Goal: Transaction & Acquisition: Download file/media

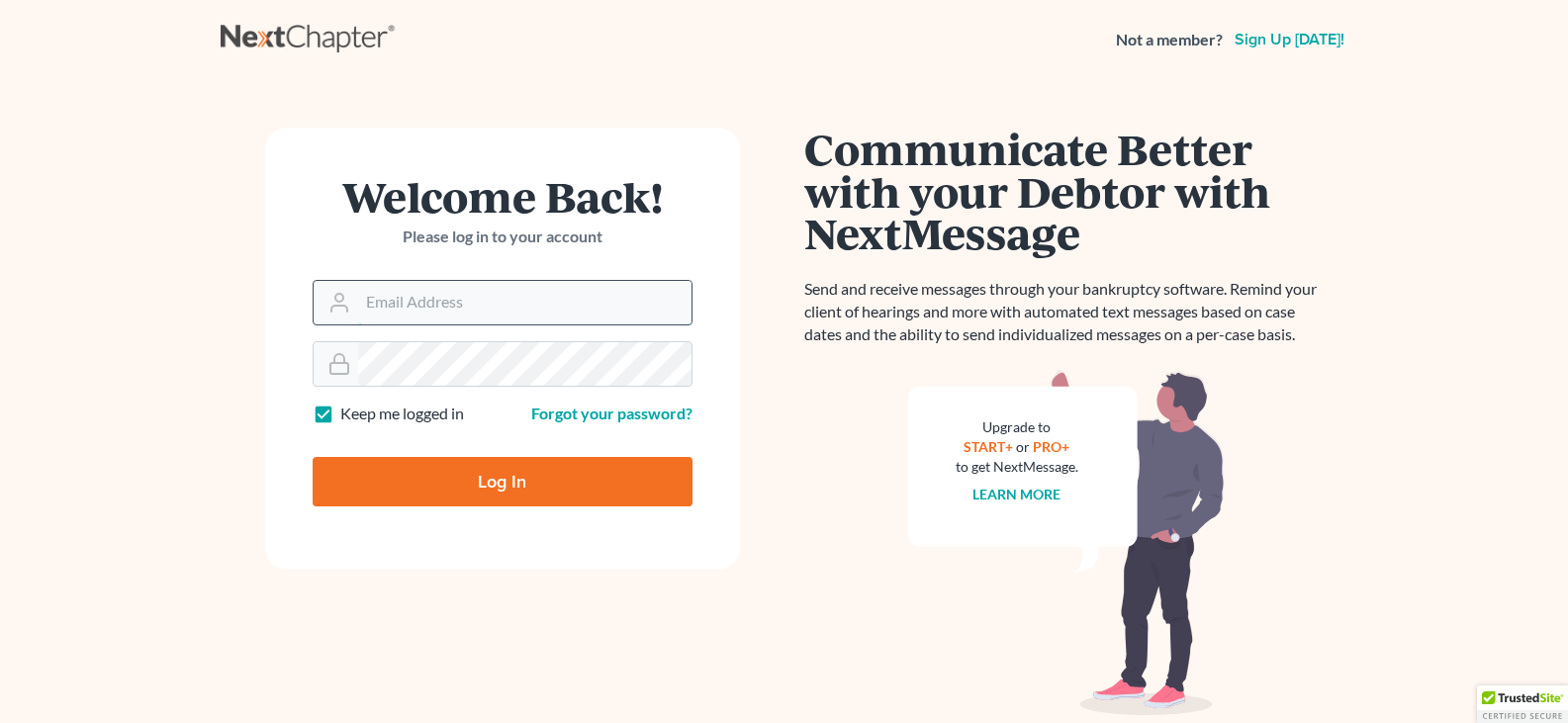
click at [402, 313] on input "Email Address" at bounding box center [524, 303] width 334 height 44
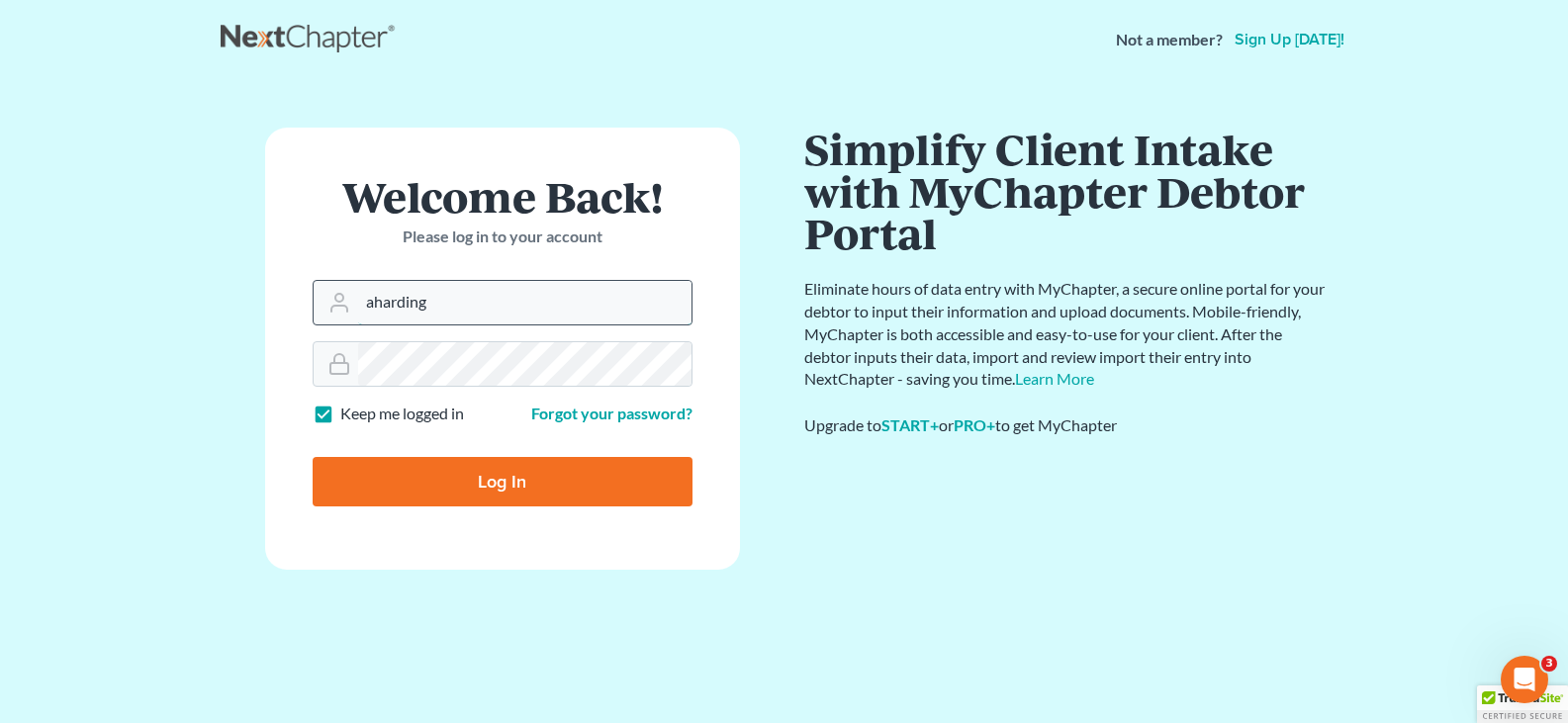
type input "[EMAIL_ADDRESS][DOMAIN_NAME]"
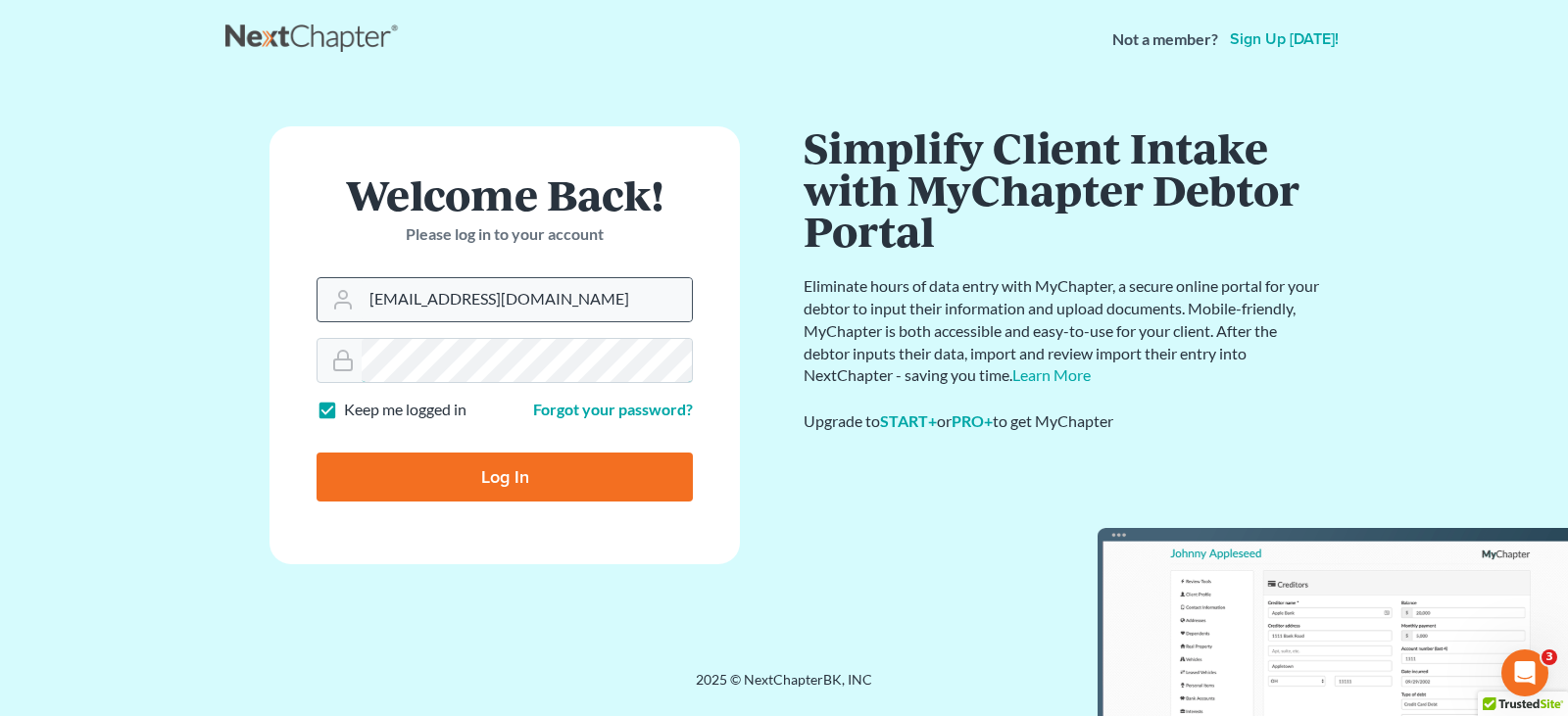
click at [317, 453] on input "Log In" at bounding box center [504, 477] width 376 height 49
type input "Thinking..."
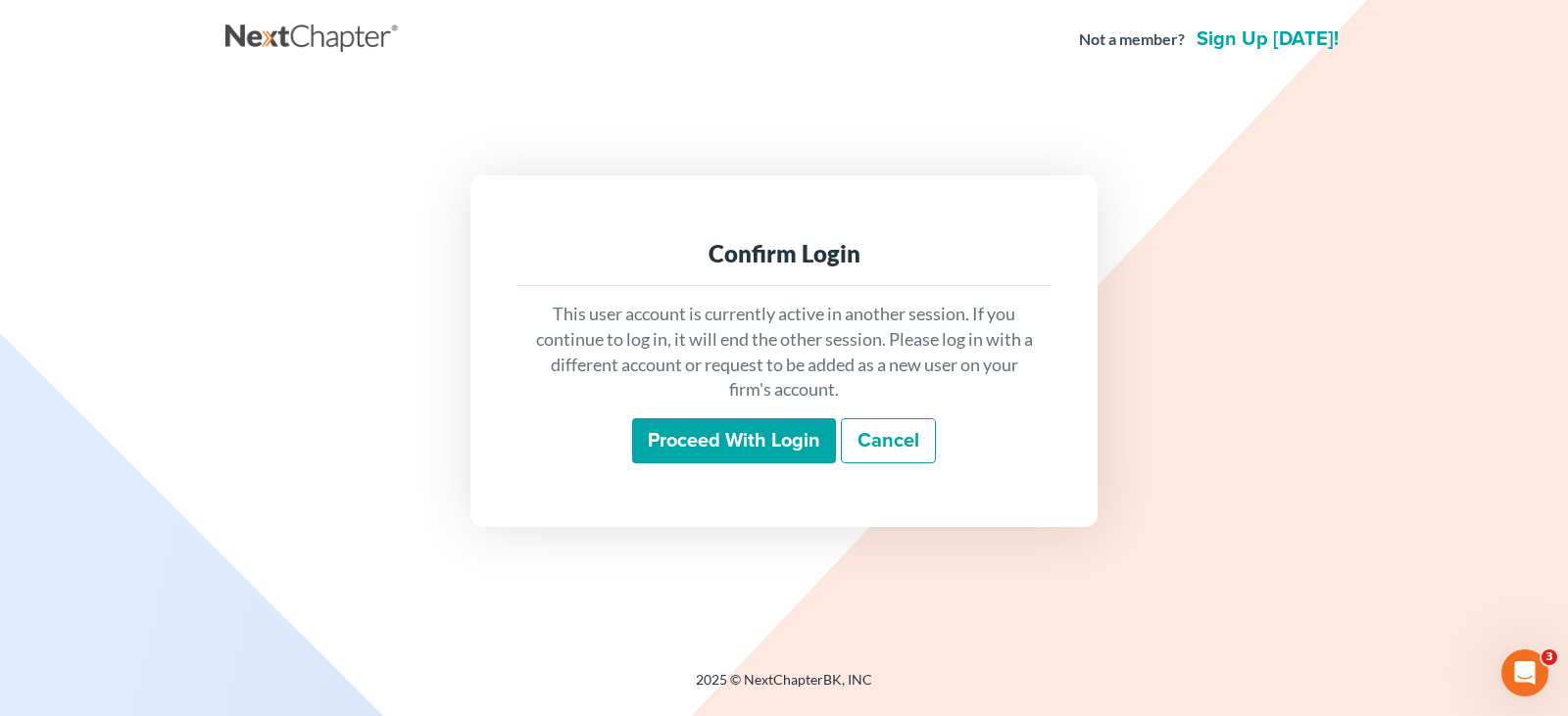
click at [724, 442] on input "Proceed with login" at bounding box center [733, 441] width 204 height 45
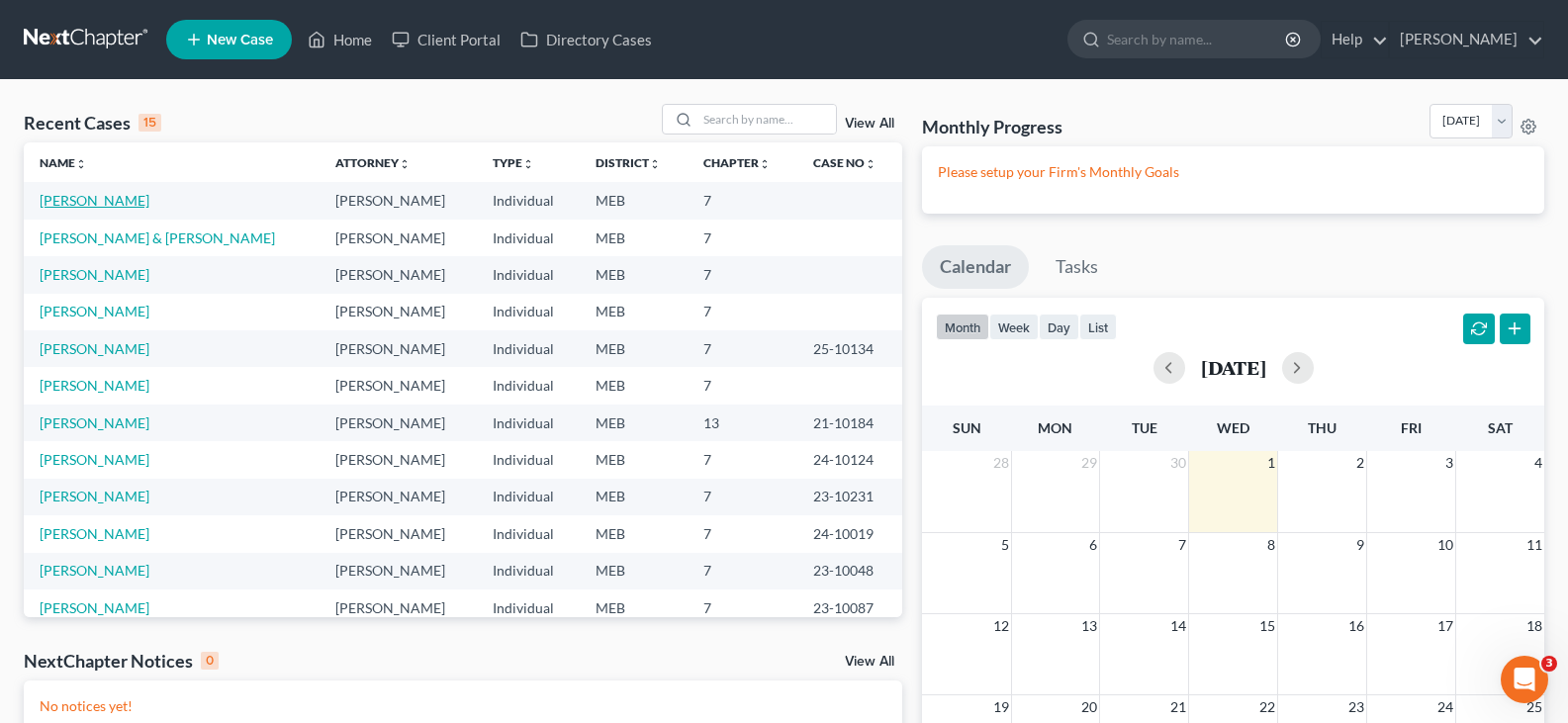
click at [100, 202] on link "[PERSON_NAME]" at bounding box center [95, 200] width 110 height 17
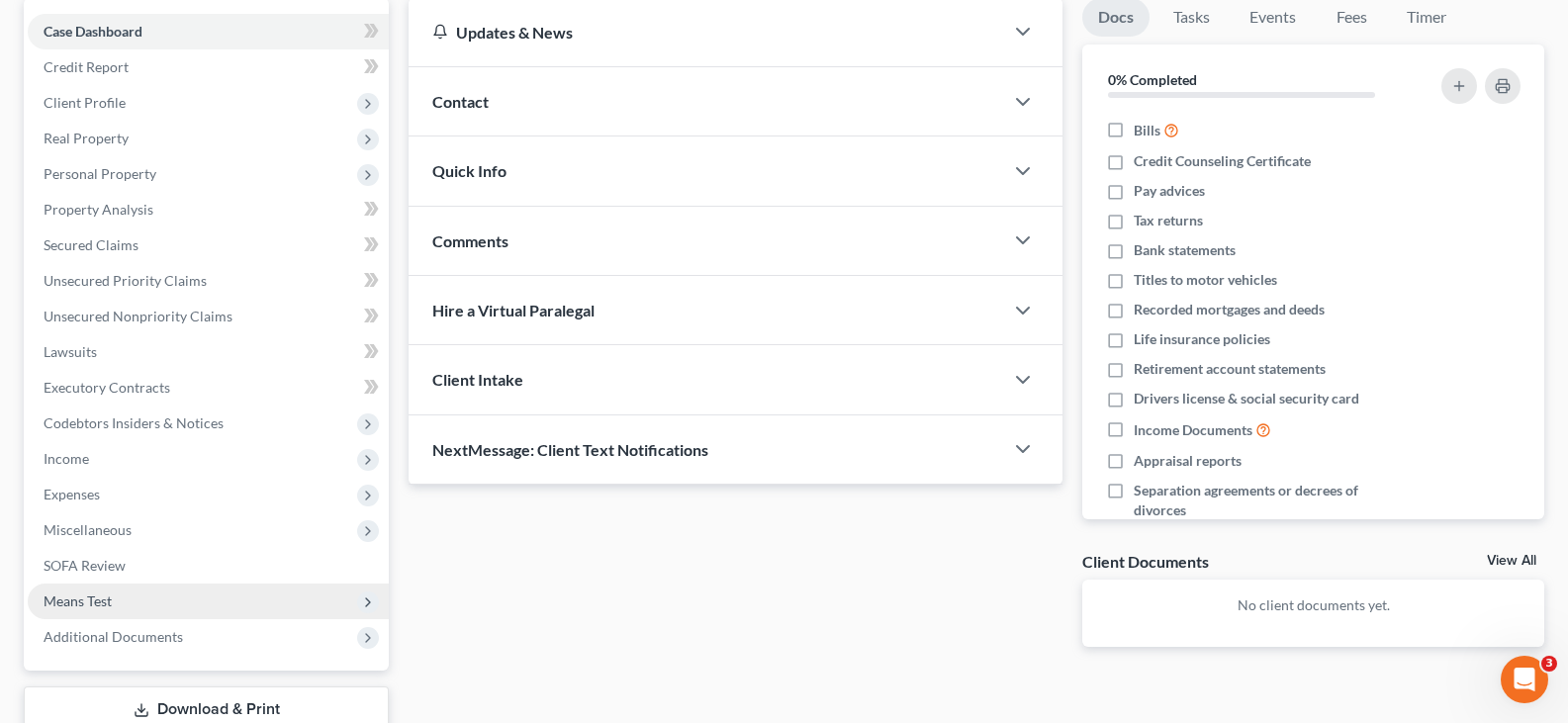
scroll to position [198, 0]
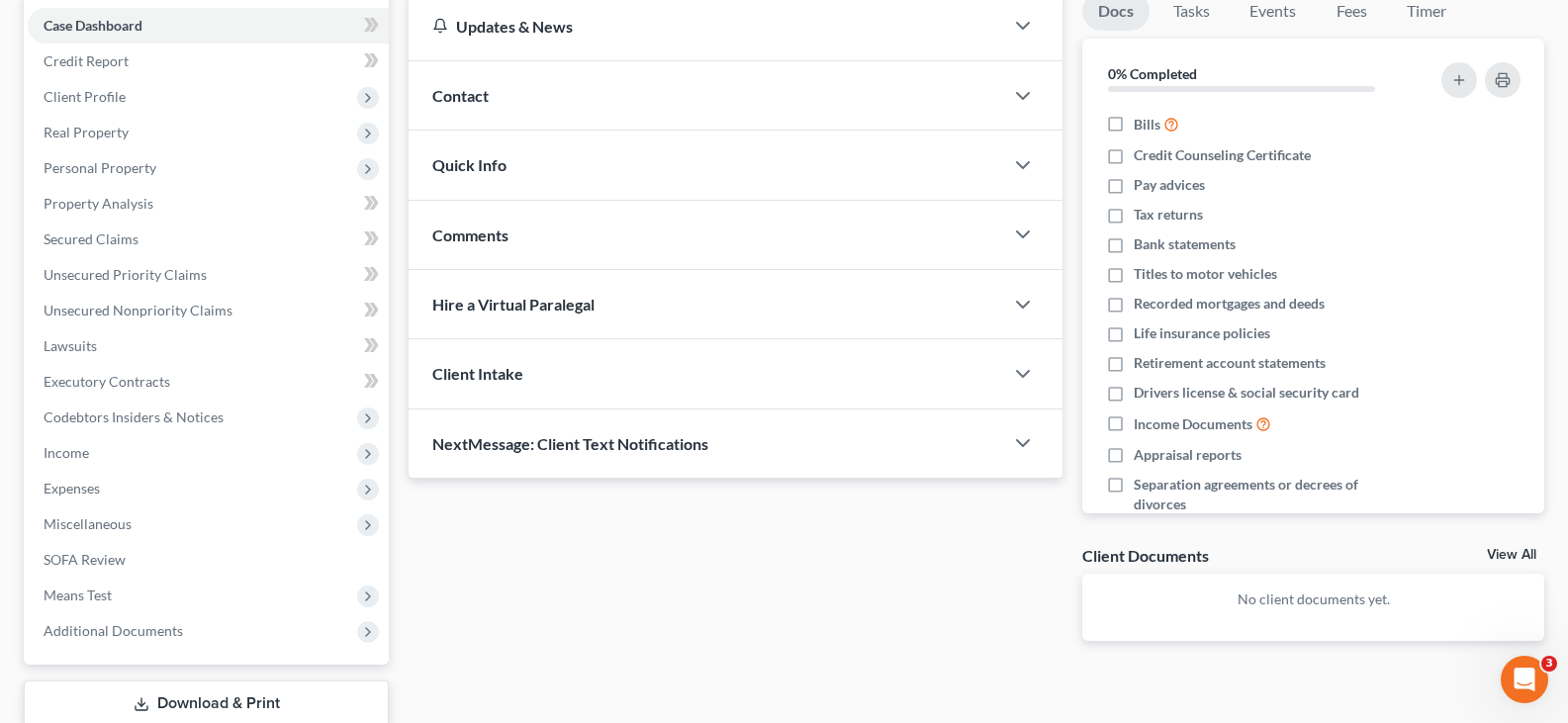
click at [218, 703] on link "Download & Print" at bounding box center [206, 703] width 365 height 47
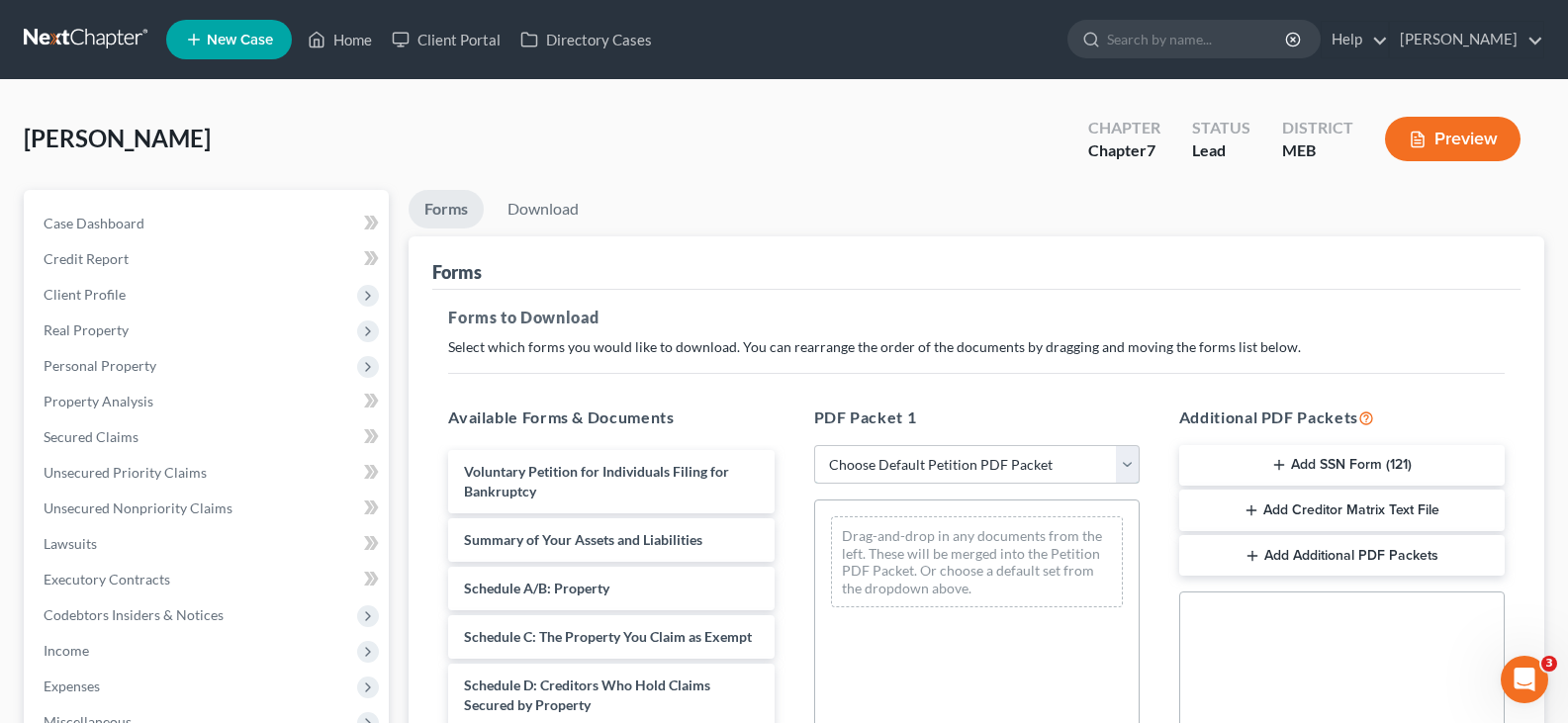
click at [969, 469] on select "Choose Default Petition PDF Packet Complete Bankruptcy Petition (all forms and …" at bounding box center [976, 465] width 326 height 40
select select "2"
click at [814, 445] on select "Choose Default Petition PDF Packet Complete Bankruptcy Petition (all forms and …" at bounding box center [976, 465] width 326 height 40
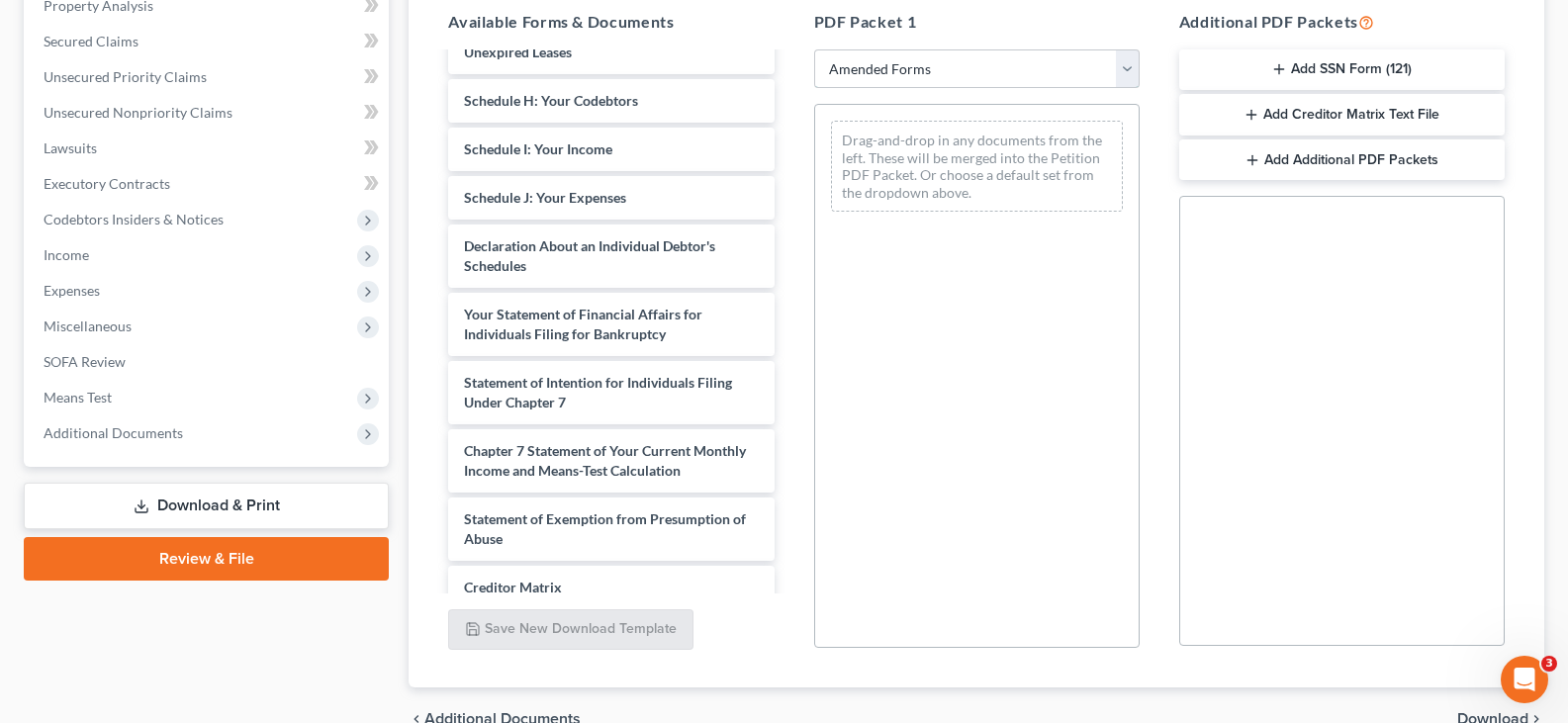
scroll to position [395, 0]
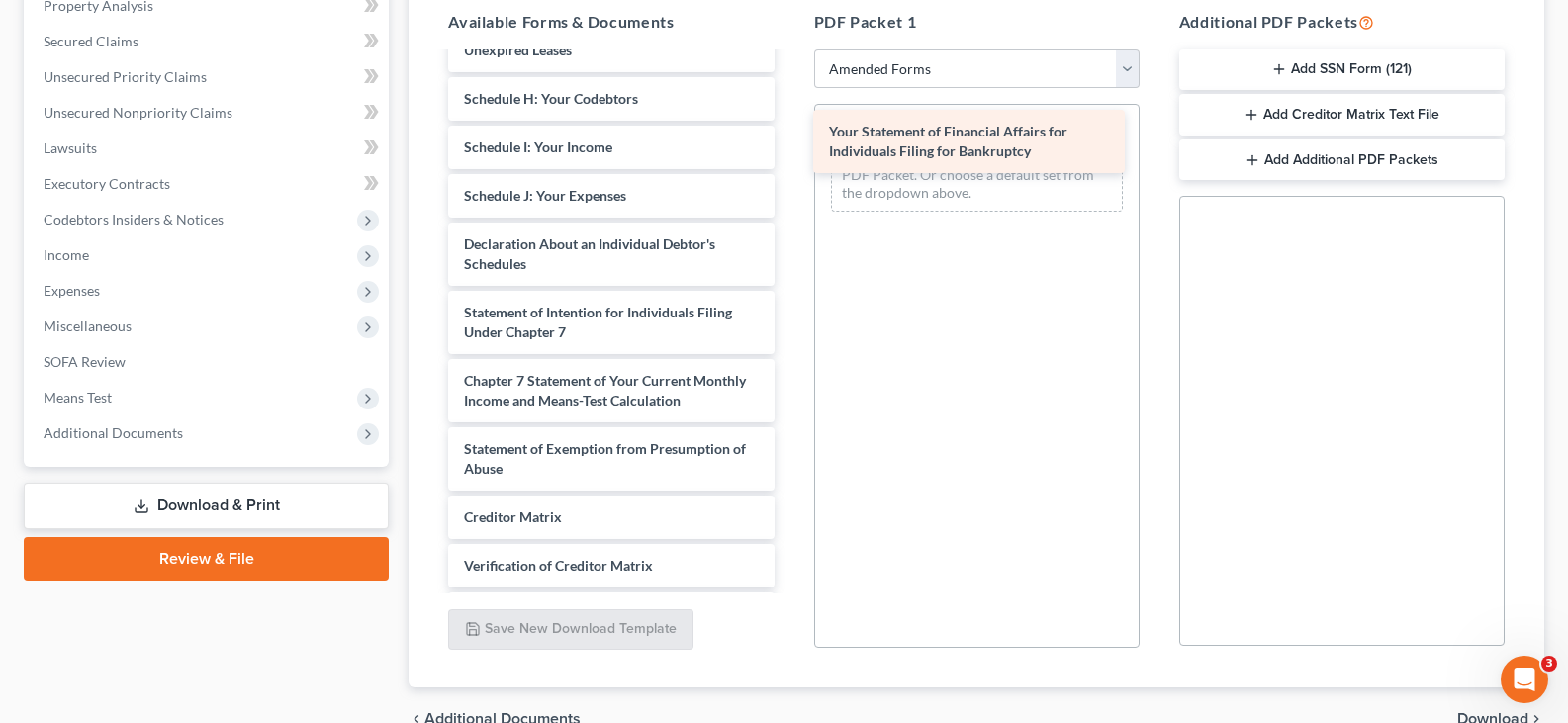
drag, startPoint x: 605, startPoint y: 338, endPoint x: 970, endPoint y: 135, distance: 417.7
click at [789, 135] on div "Your Statement of Financial Affairs for Individuals Filing for Bankruptcy Volun…" at bounding box center [611, 180] width 357 height 1045
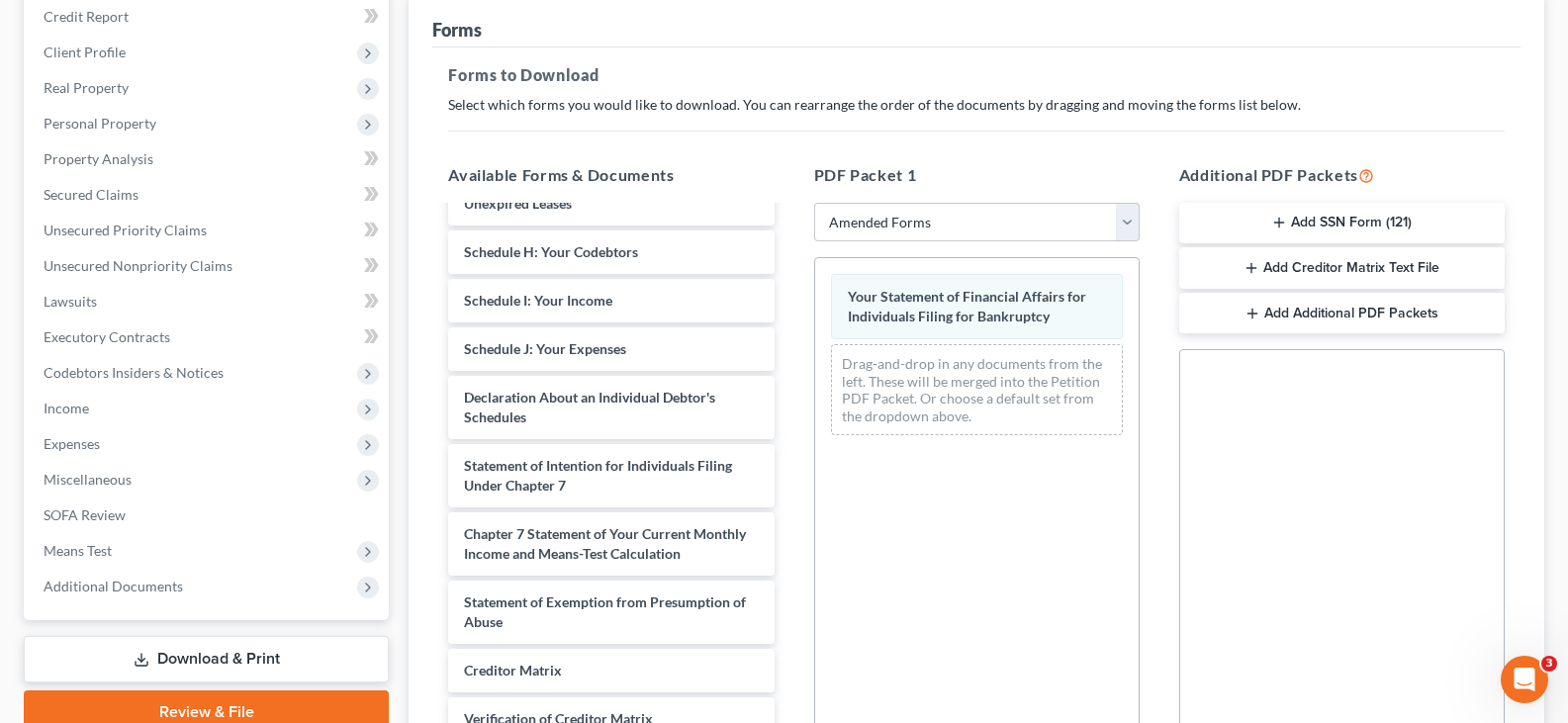
scroll to position [0, 0]
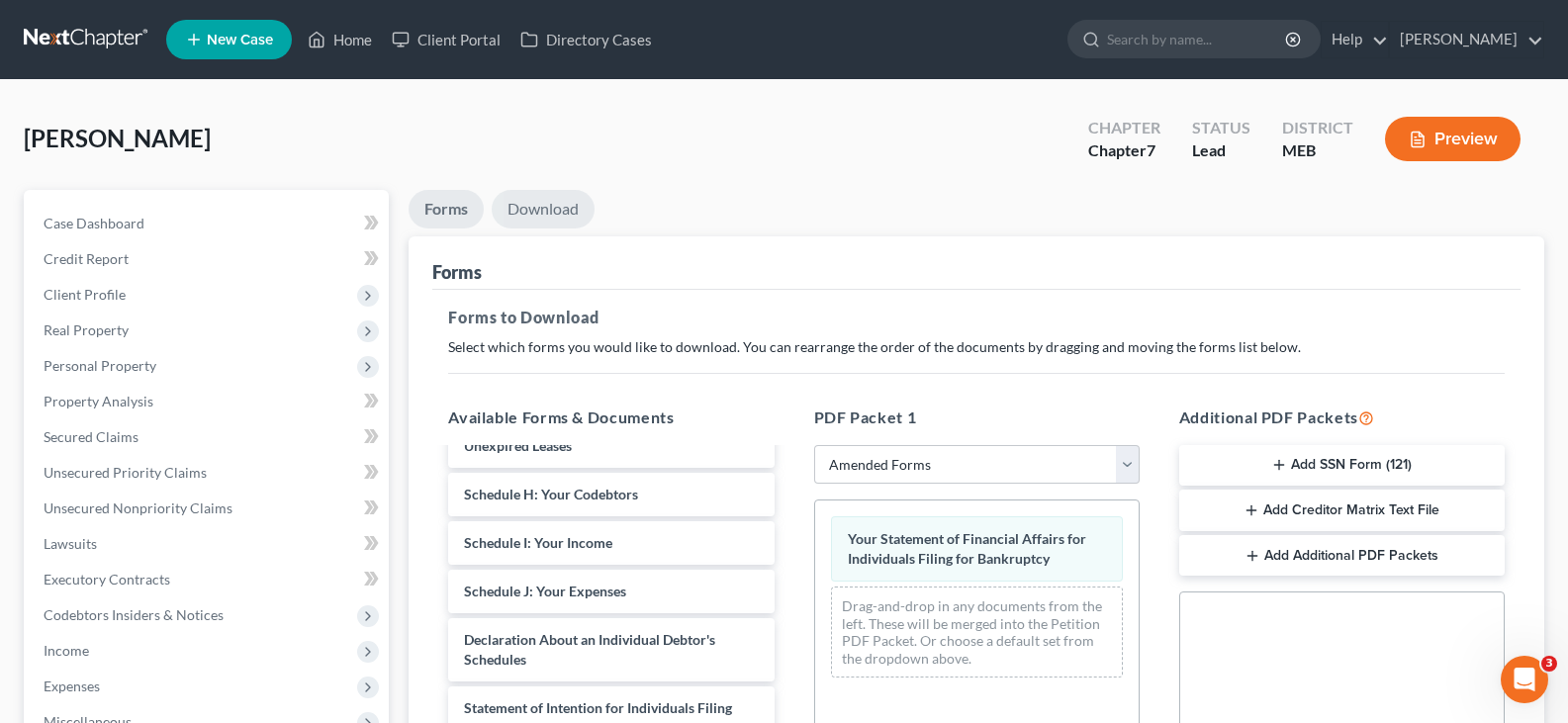
click at [558, 201] on link "Download" at bounding box center [542, 209] width 103 height 39
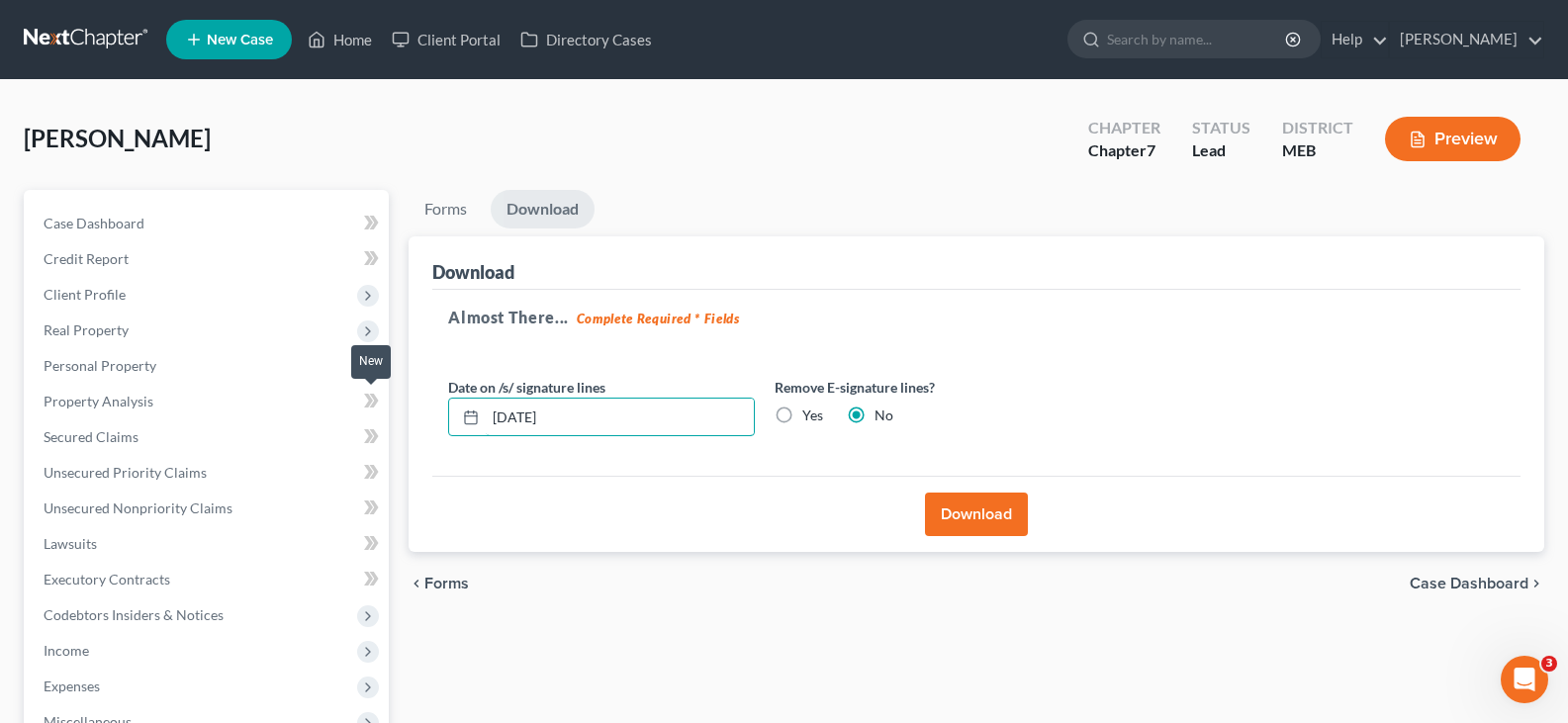
drag, startPoint x: 585, startPoint y: 412, endPoint x: 361, endPoint y: 402, distance: 224.2
click at [361, 402] on div "Petition Navigation Case Dashboard Payments Invoices Payments Payments Credit R…" at bounding box center [784, 583] width 1540 height 786
click at [802, 424] on label "Yes" at bounding box center [812, 415] width 21 height 20
click at [810, 418] on input "Yes" at bounding box center [816, 411] width 13 height 13
radio input "true"
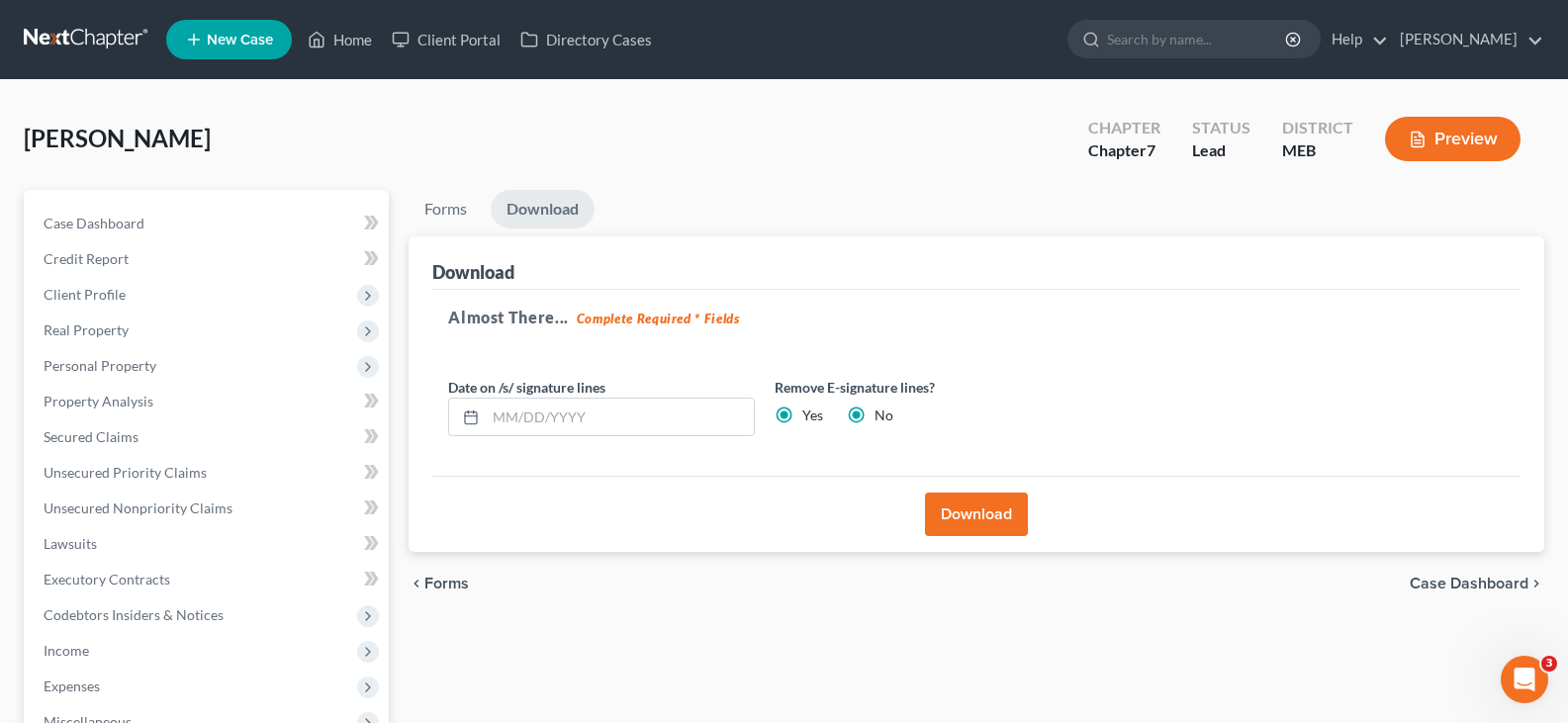
radio input "false"
click at [1002, 528] on button "Download" at bounding box center [975, 514] width 103 height 44
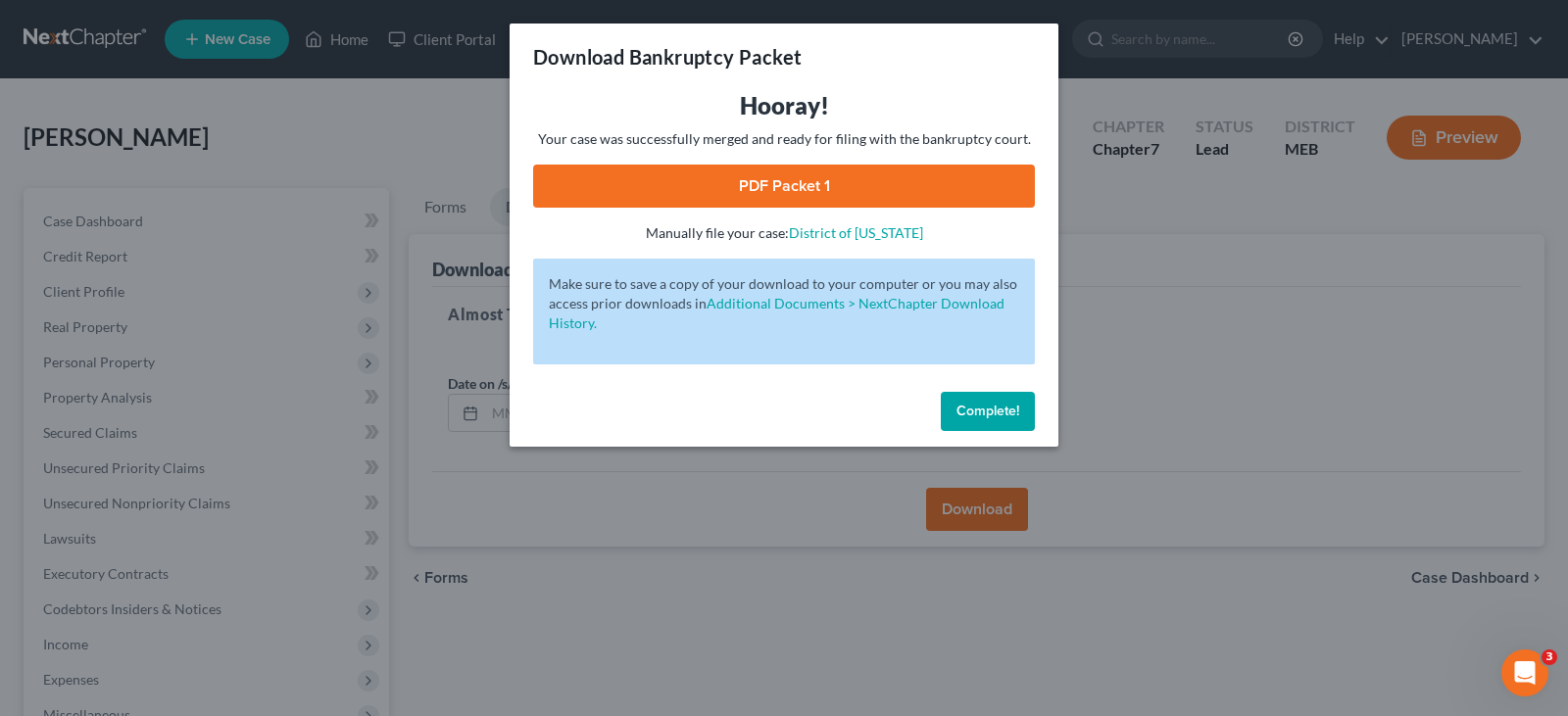
click at [825, 185] on link "PDF Packet 1" at bounding box center [784, 186] width 501 height 43
click at [982, 406] on span "Complete!" at bounding box center [988, 410] width 63 height 17
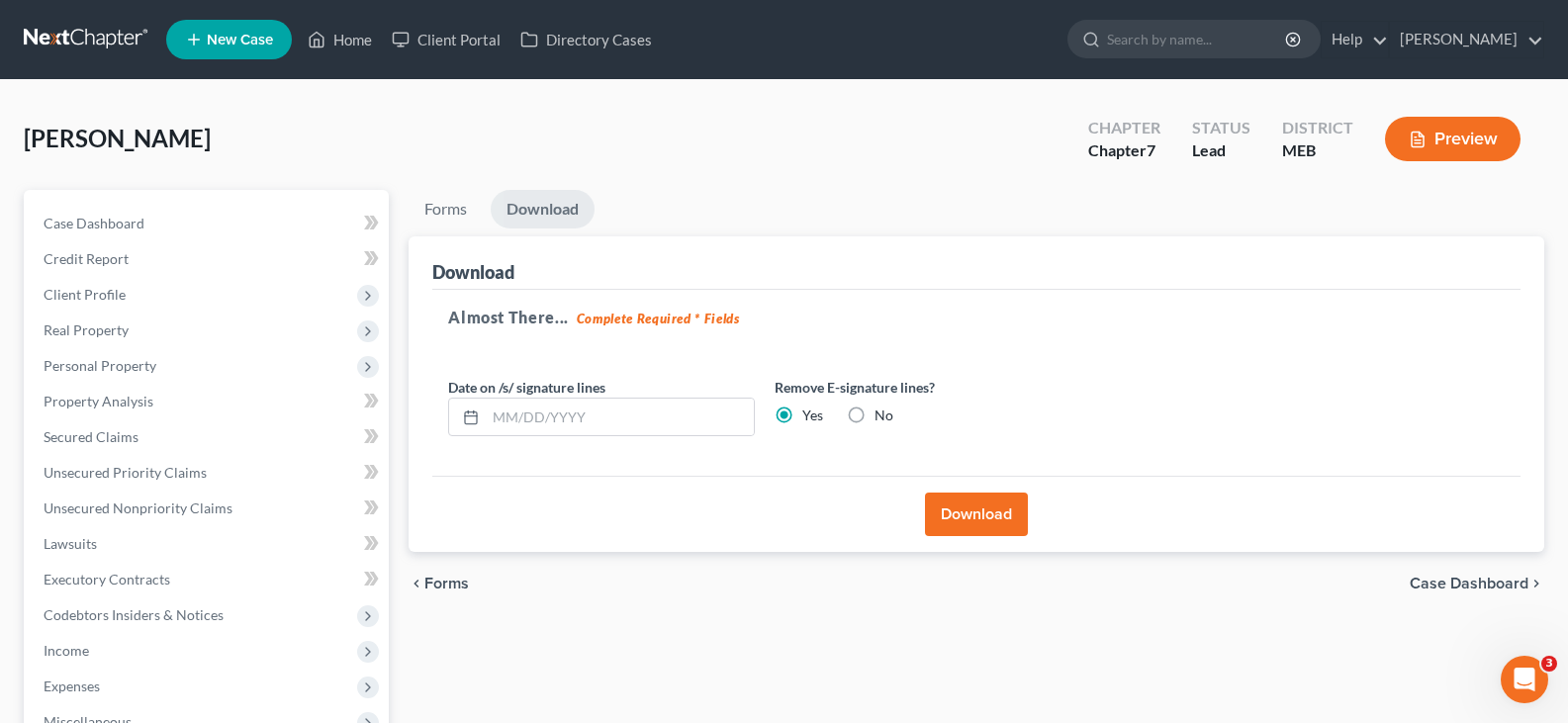
click at [348, 138] on div "[PERSON_NAME] Upgraded Chapter Chapter 7 Status Lead District MEB Preview" at bounding box center [784, 146] width 1520 height 86
